Goal: Information Seeking & Learning: Understand process/instructions

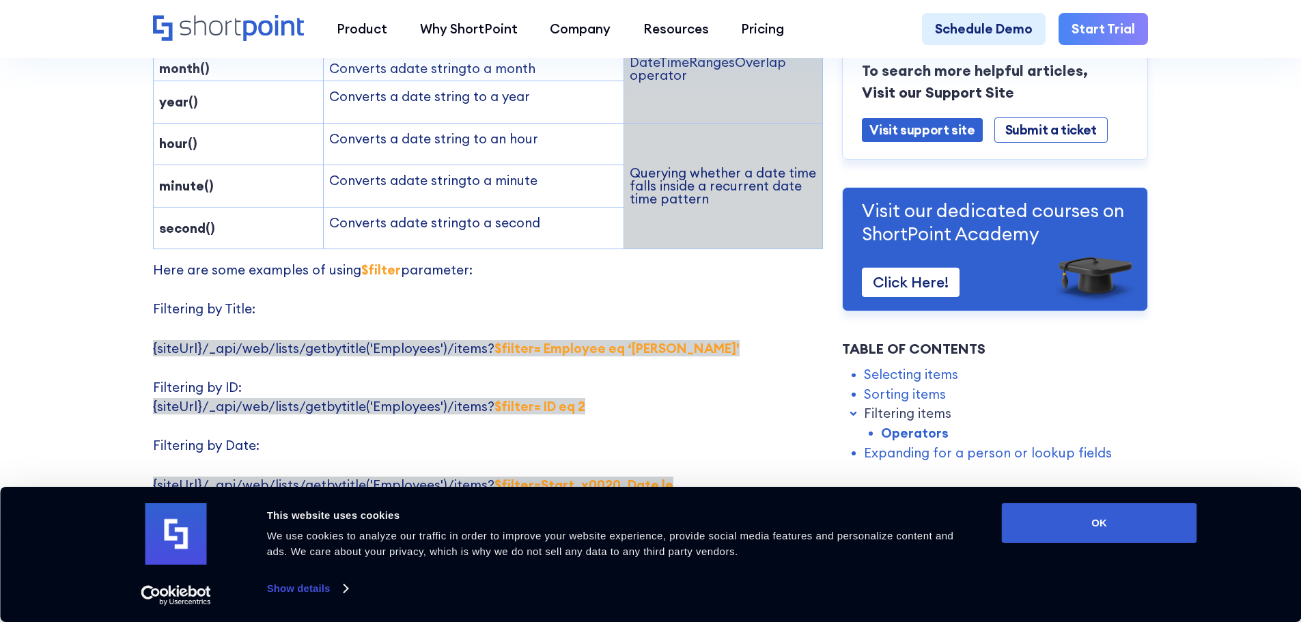
scroll to position [2594, 0]
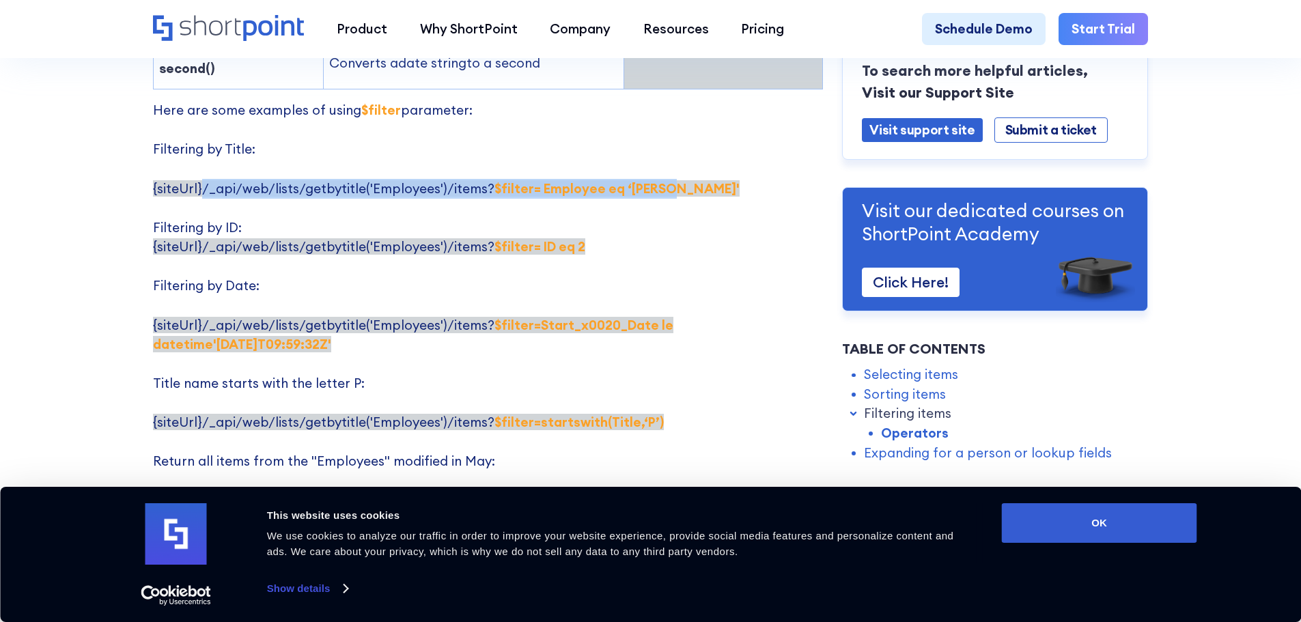
drag, startPoint x: 196, startPoint y: 144, endPoint x: 660, endPoint y: 142, distance: 464.2
click at [660, 142] on p "Here are some examples of using $filter parameter: Filtering by Title: {siteUrl…" at bounding box center [488, 363] width 670 height 526
copy span "/_api/web/lists/getbytitle('Employees')/items? $filter= Employee eq ‘[PERSON_NA…"
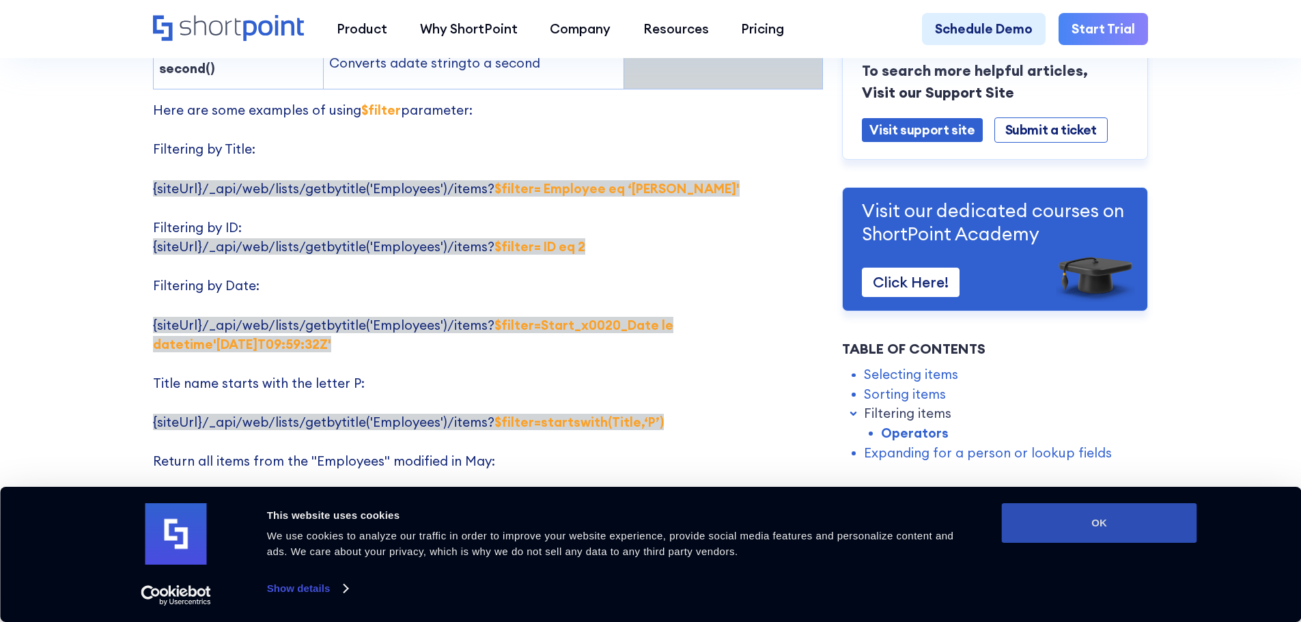
click at [1135, 534] on button "OK" at bounding box center [1098, 523] width 195 height 40
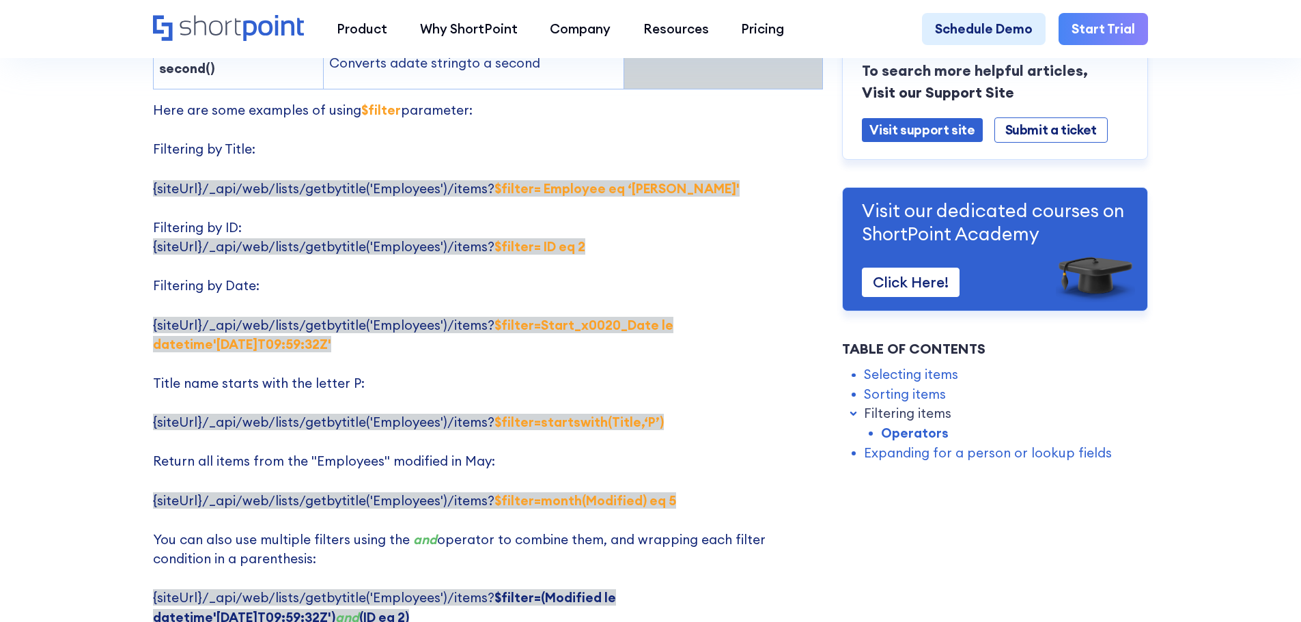
scroll to position [0, 0]
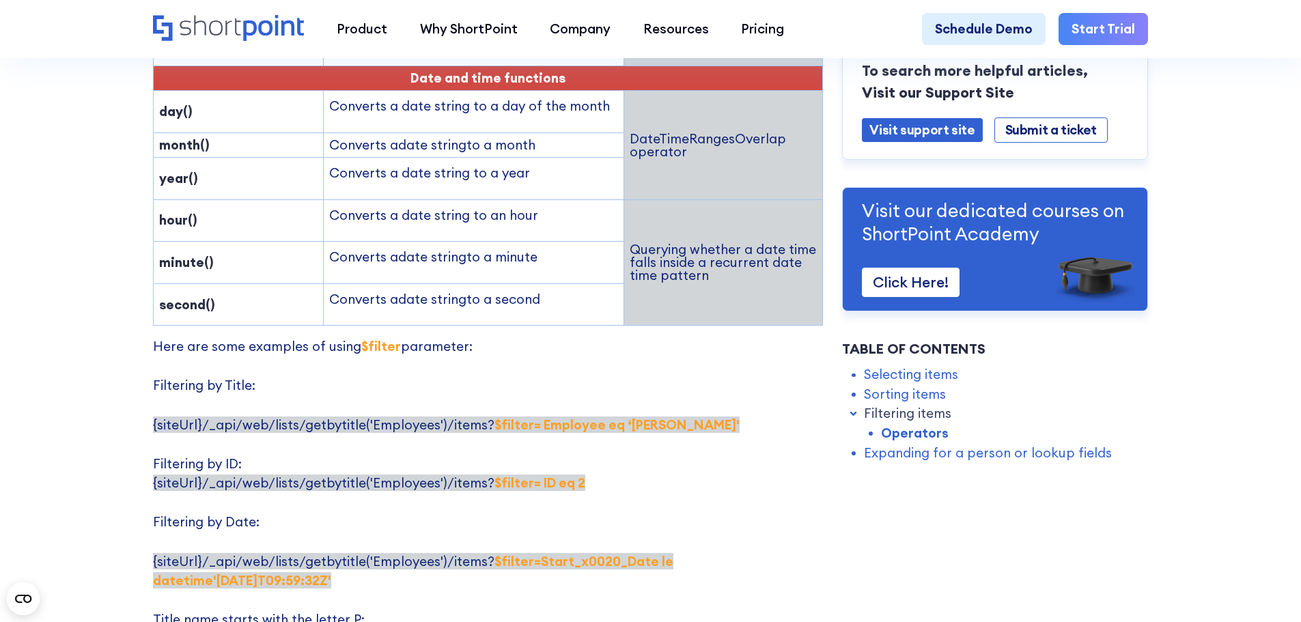
scroll to position [2389, 0]
